Goal: Transaction & Acquisition: Purchase product/service

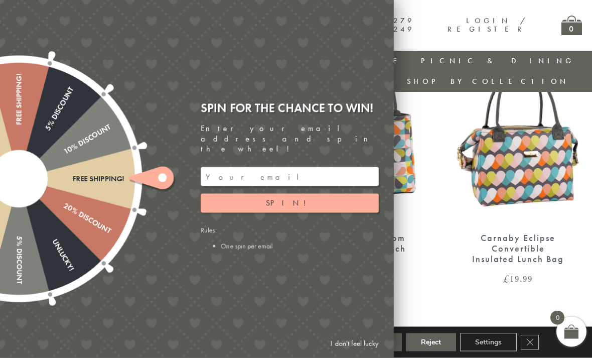
scroll to position [406, 0]
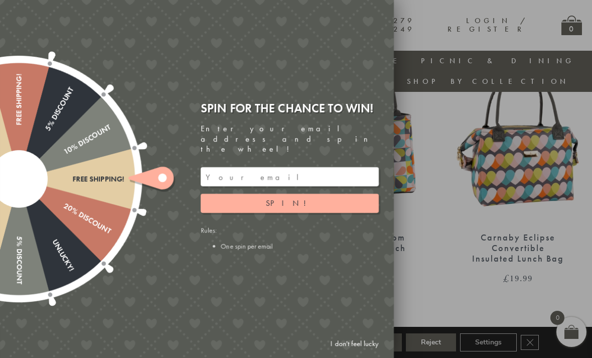
click at [354, 353] on link "I don't feel lucky" at bounding box center [355, 343] width 58 height 19
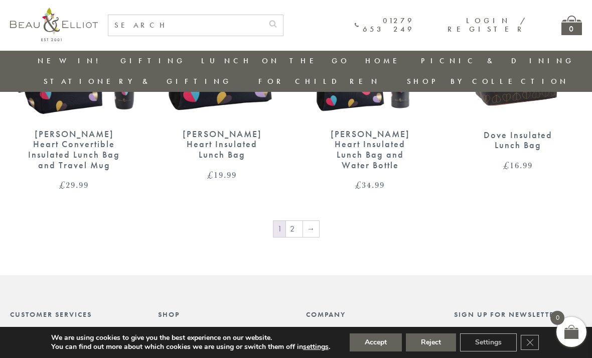
scroll to position [1589, 0]
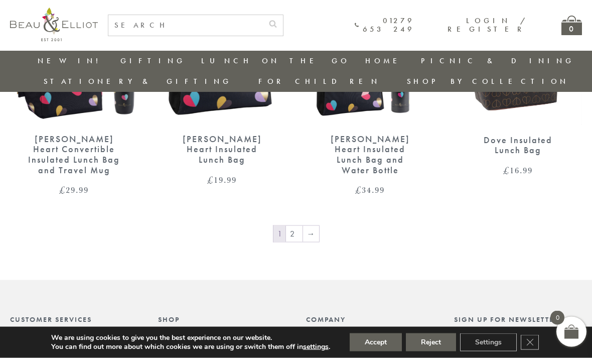
click at [298, 226] on link "2" at bounding box center [294, 234] width 17 height 16
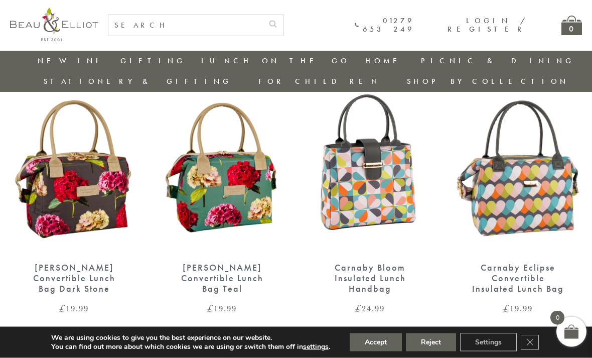
scroll to position [377, 0]
click at [211, 262] on div "[PERSON_NAME] Convertible Lunch Bag Teal" at bounding box center [222, 277] width 93 height 31
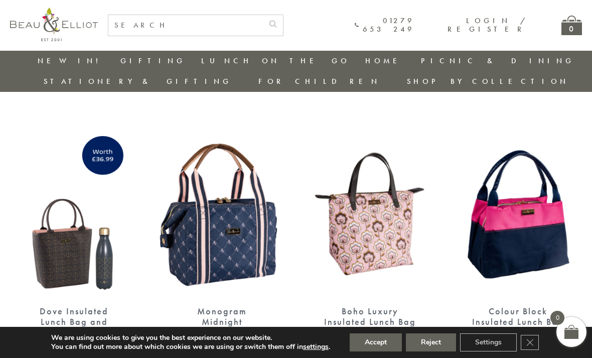
scroll to position [349, 0]
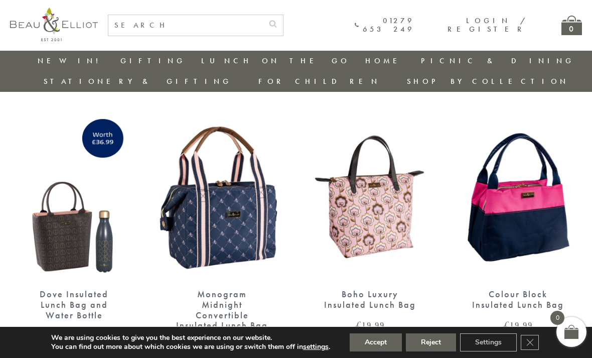
click at [495, 203] on img at bounding box center [518, 196] width 128 height 165
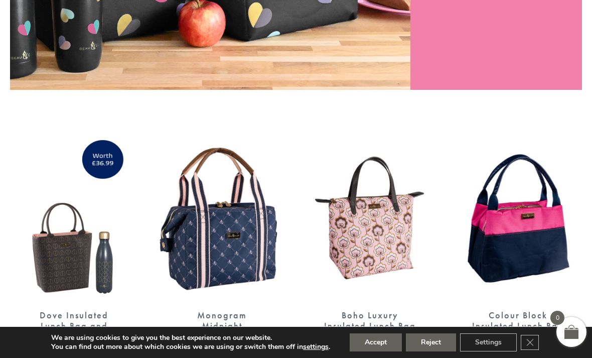
scroll to position [382, 0]
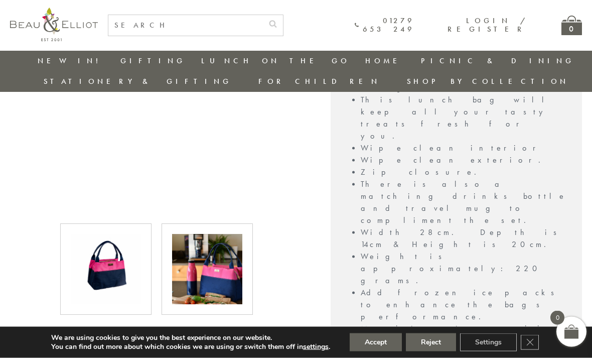
scroll to position [356, 0]
click at [199, 256] on img at bounding box center [207, 269] width 70 height 70
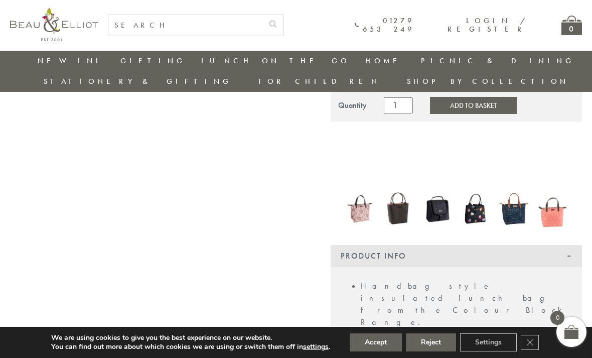
scroll to position [120, 0]
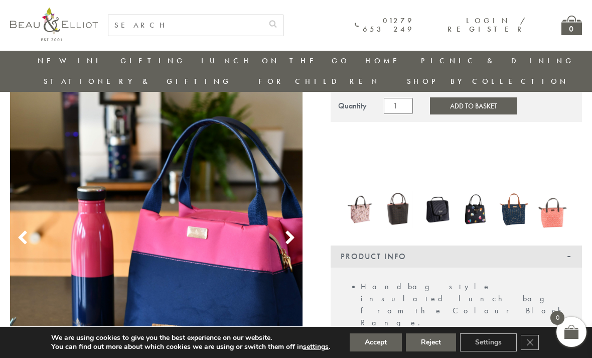
click at [291, 231] on use at bounding box center [290, 238] width 9 height 14
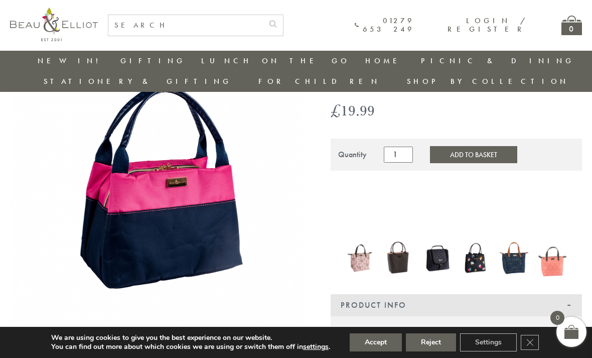
scroll to position [0, 0]
